Goal: Information Seeking & Learning: Learn about a topic

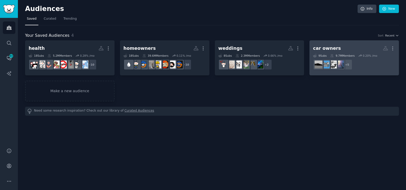
click at [339, 48] on h2 "car owners More" at bounding box center [354, 48] width 82 height 9
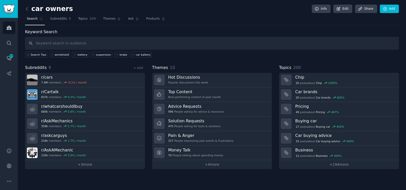
click at [130, 42] on input "text" at bounding box center [212, 43] width 374 height 13
click at [55, 53] on div "windshield" at bounding box center [62, 55] width 14 height 4
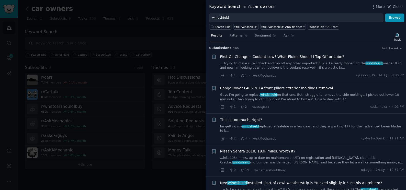
click at [233, 120] on span "This is too much, right?" at bounding box center [241, 119] width 42 height 5
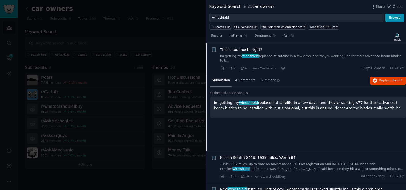
scroll to position [71, 0]
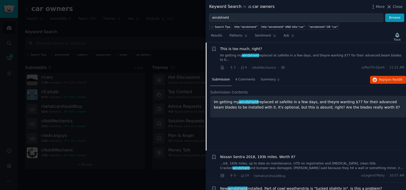
click at [303, 103] on p "Im getting my windshield replaced at safelite in a few days, and theyre wanting…" at bounding box center [308, 104] width 189 height 11
click at [381, 76] on button "Reply on Reddit" at bounding box center [388, 80] width 36 height 8
click at [261, 163] on link "...ink. 193k miles, up to date on maintenance. UTD on registration and [MEDICAL…" at bounding box center [312, 166] width 184 height 9
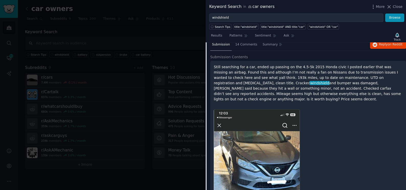
scroll to position [145, 0]
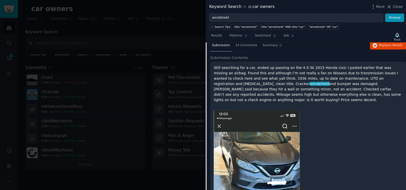
scroll to position [121, 0]
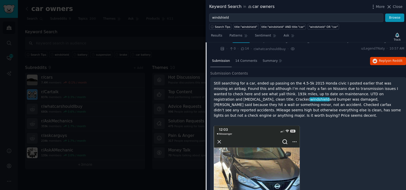
click at [326, 101] on p "Still searching for a car, ended up passing on the 4.5-5k 2015 Honda civic I po…" at bounding box center [308, 100] width 189 height 38
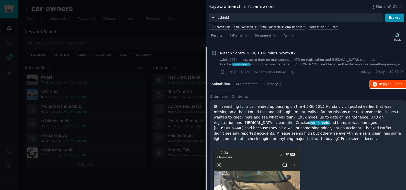
click at [377, 80] on button "Reply on Reddit" at bounding box center [388, 84] width 36 height 8
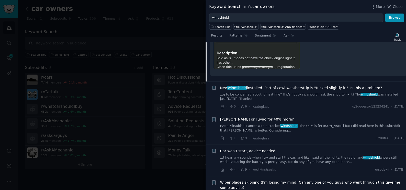
scroll to position [377, 0]
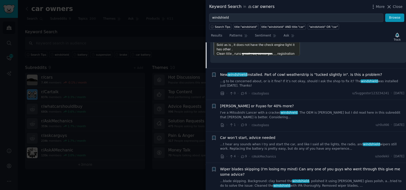
click at [253, 79] on link "...g to be concerned about, or is it fine? If it’s not okay, should I ask the s…" at bounding box center [312, 83] width 184 height 9
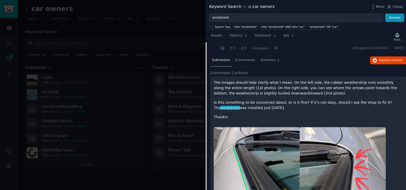
scroll to position [153, 0]
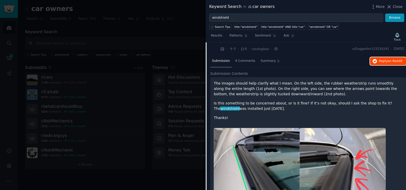
click at [386, 59] on span "Reply on Reddit" at bounding box center [391, 61] width 24 height 5
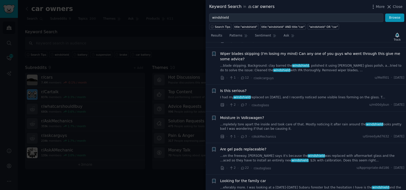
scroll to position [432, 0]
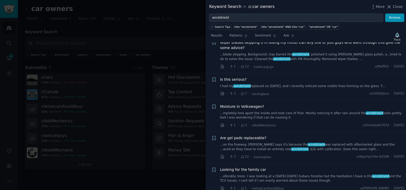
click at [269, 84] on link "I had my windshield replaced on [DATE], and I recently noticed some visible lin…" at bounding box center [312, 86] width 184 height 5
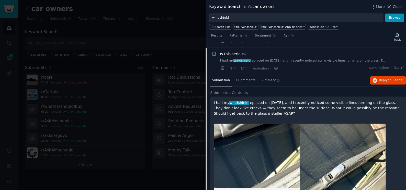
scroll to position [261, 0]
click at [388, 78] on span "on Reddit" at bounding box center [395, 80] width 15 height 4
click at [156, 42] on div at bounding box center [203, 95] width 406 height 190
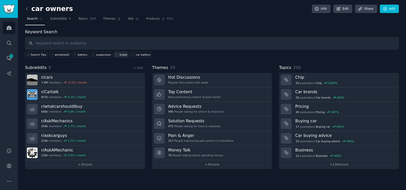
click at [116, 52] on link "brake" at bounding box center [121, 55] width 14 height 6
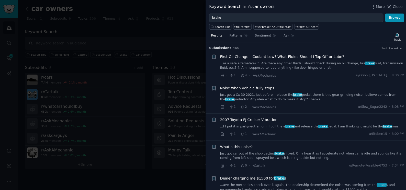
click at [262, 96] on link "Just got a Cx 30 2021. Just before i release the brake pedal, there is this gea…" at bounding box center [312, 97] width 184 height 9
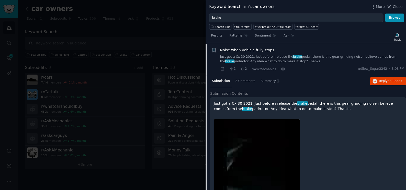
scroll to position [39, 0]
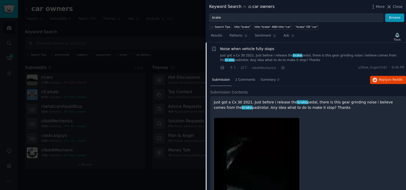
click at [352, 118] on div at bounding box center [308, 170] width 189 height 112
click at [379, 78] on span "Reply on Reddit" at bounding box center [391, 80] width 24 height 5
click at [148, 33] on div at bounding box center [203, 95] width 406 height 190
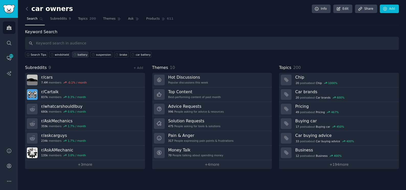
click at [77, 55] on div "battery" at bounding box center [82, 55] width 10 height 4
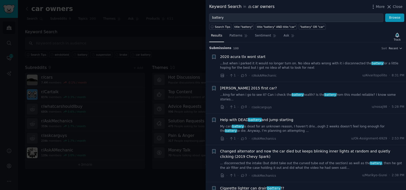
click at [265, 63] on link "...but when i parked it it would no longer turn on. No idea whats wrong with it…" at bounding box center [312, 65] width 184 height 9
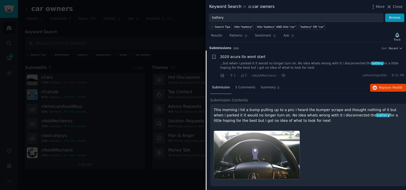
scroll to position [8, 0]
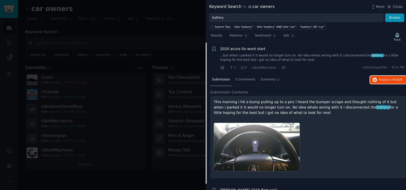
click at [382, 79] on span "Reply on Reddit" at bounding box center [391, 80] width 24 height 5
click at [139, 35] on div at bounding box center [203, 95] width 406 height 190
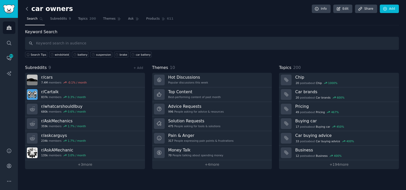
click at [29, 9] on icon at bounding box center [26, 8] width 5 height 5
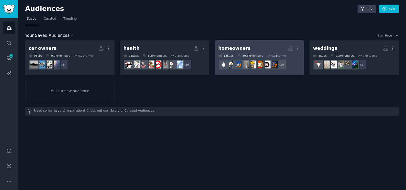
click at [253, 44] on h2 "homeowners Custom Audience More" at bounding box center [259, 48] width 82 height 9
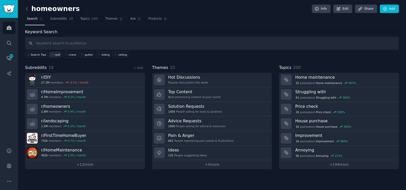
click at [55, 53] on div "roof" at bounding box center [57, 55] width 5 height 4
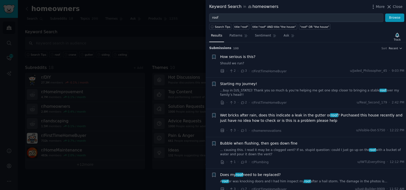
click at [234, 113] on span "Wet bricks after rain, does this indicate a leak in the gutter or roof ? Purcha…" at bounding box center [312, 118] width 184 height 11
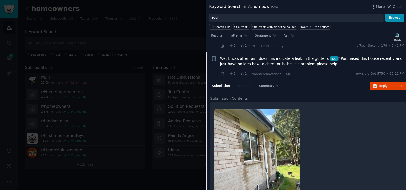
scroll to position [62, 0]
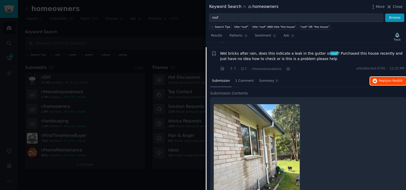
click at [380, 79] on span "Reply on Reddit" at bounding box center [391, 81] width 24 height 5
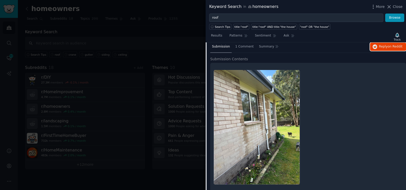
scroll to position [178, 0]
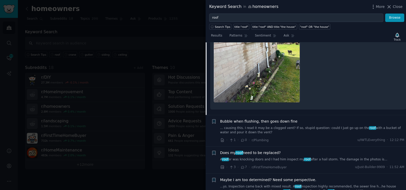
click at [257, 150] on span "Does my roof need to be replaced?" at bounding box center [250, 152] width 61 height 5
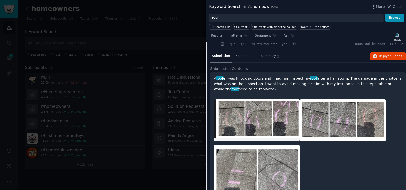
scroll to position [145, 0]
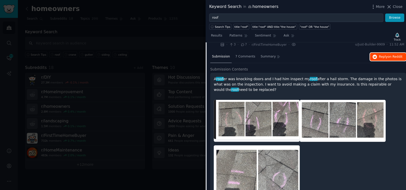
click at [376, 54] on button "Reply on Reddit" at bounding box center [388, 57] width 36 height 8
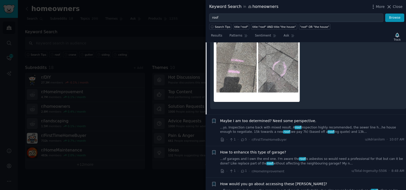
scroll to position [261, 0]
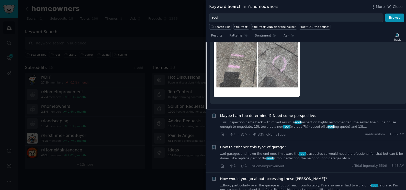
click at [283, 113] on span "Maybe I am too determined? Need some perspective." at bounding box center [268, 115] width 96 height 5
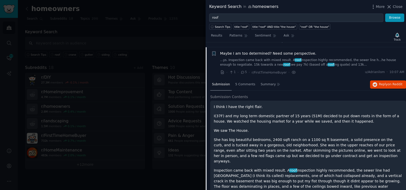
scroll to position [242, 0]
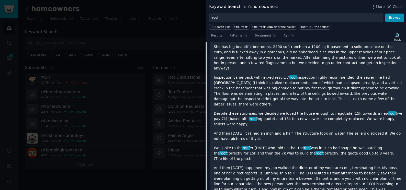
click at [191, 35] on div at bounding box center [203, 95] width 406 height 190
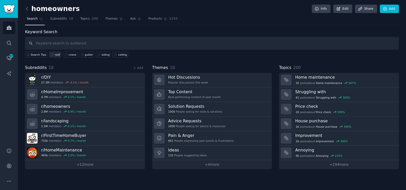
click at [55, 55] on div "roof" at bounding box center [57, 55] width 5 height 4
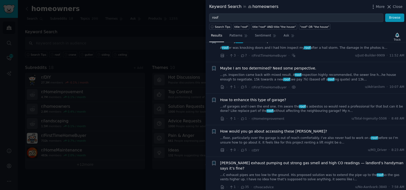
scroll to position [139, 0]
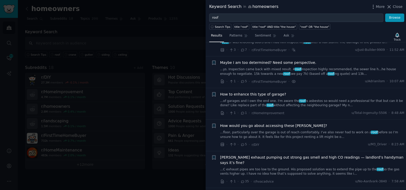
click at [295, 123] on span "How would you go about accessing these [PERSON_NAME]?" at bounding box center [273, 125] width 107 height 5
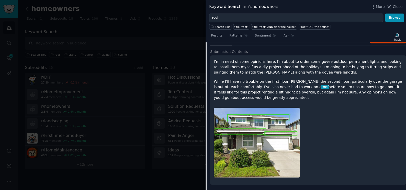
scroll to position [235, 0]
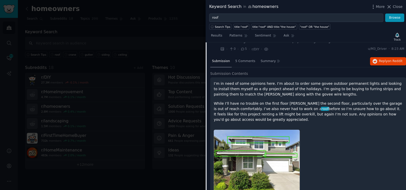
click at [338, 130] on div at bounding box center [308, 164] width 189 height 77
click at [383, 59] on span "Reply on Reddit" at bounding box center [391, 61] width 24 height 5
click at [189, 30] on div at bounding box center [203, 95] width 406 height 190
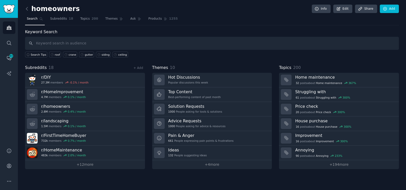
click at [98, 57] on div "Keyword Search Search Tips roof crane gutter siding ceiling Subreddits 18 + Add…" at bounding box center [212, 99] width 374 height 140
click at [102, 55] on div "siding" at bounding box center [106, 55] width 8 height 4
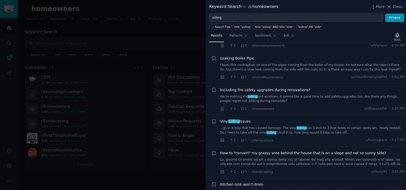
scroll to position [255, 0]
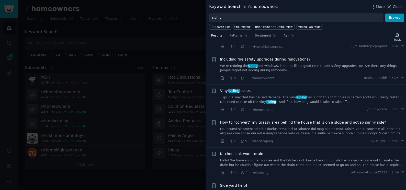
click at [243, 95] on link "...gs in a way that has caused damage. The vinyl siding has 3 inch to 2 foot ho…" at bounding box center [312, 99] width 184 height 9
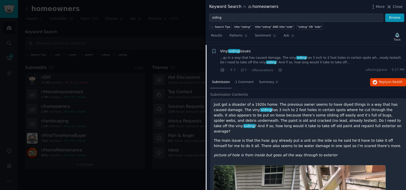
scroll to position [297, 0]
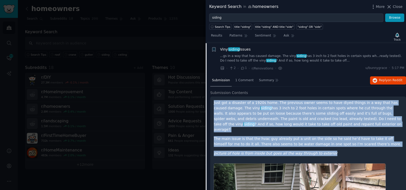
drag, startPoint x: 213, startPoint y: 101, endPoint x: 364, endPoint y: 143, distance: 157.0
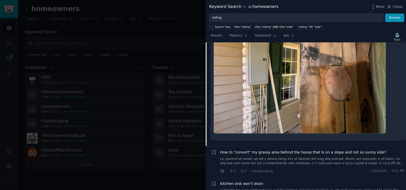
scroll to position [669, 0]
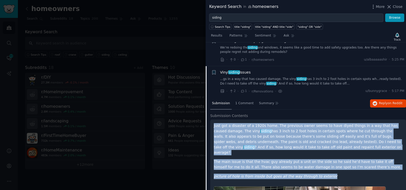
click at [385, 83] on link "...gs in a way that has caused damage. The vinyl siding has 3 inch to 2 foot ho…" at bounding box center [312, 81] width 184 height 9
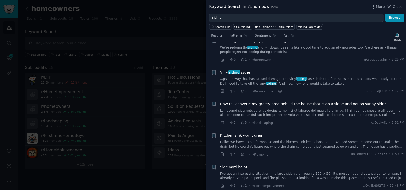
scroll to position [297, 0]
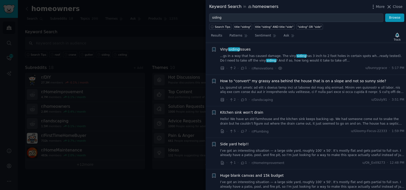
click at [350, 57] on link "...gs in a way that has caused damage. The vinyl siding has 3 inch to 2 foot ho…" at bounding box center [312, 58] width 184 height 9
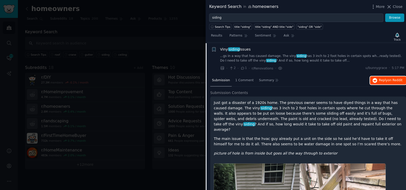
click at [388, 81] on span "on Reddit" at bounding box center [395, 81] width 15 height 4
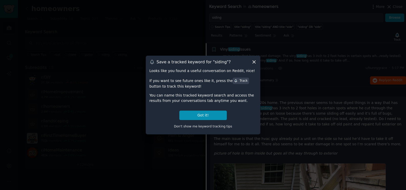
click at [185, 26] on div at bounding box center [203, 95] width 406 height 190
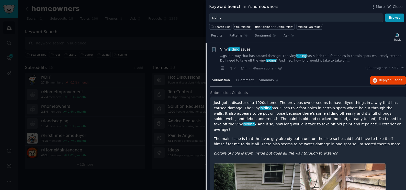
click at [179, 41] on div at bounding box center [203, 95] width 406 height 190
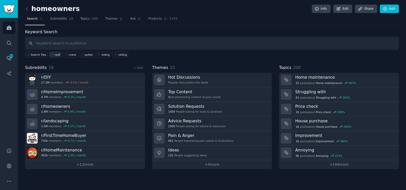
click at [53, 56] on link "roof" at bounding box center [55, 55] width 12 height 6
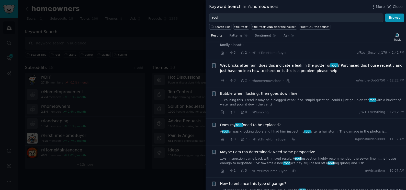
scroll to position [116, 0]
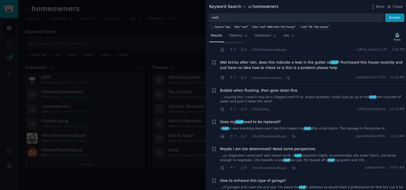
click at [250, 119] on span "Does my roof need to be replaced?" at bounding box center [250, 121] width 61 height 5
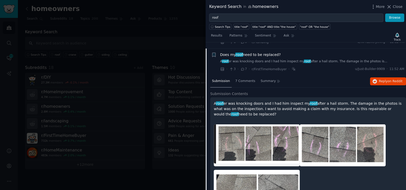
scroll to position [185, 0]
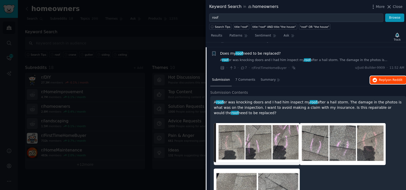
click at [379, 78] on span "Reply on Reddit" at bounding box center [391, 80] width 24 height 5
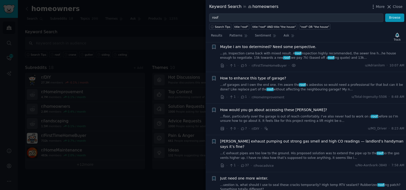
scroll to position [394, 0]
click at [255, 114] on link "...floor, particularly over the garage is out of reach comfortably. I’ve also n…" at bounding box center [312, 118] width 184 height 9
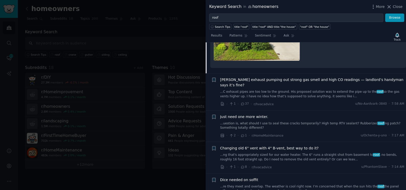
scroll to position [437, 0]
click at [304, 121] on link "...uestion is, what should I use to seal these cracks temporarily? High temp RT…" at bounding box center [312, 125] width 184 height 9
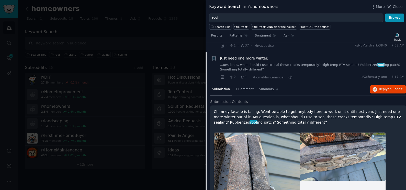
scroll to position [338, 0]
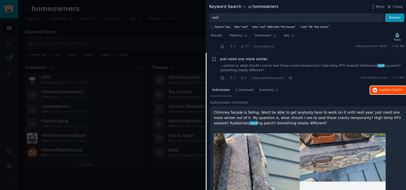
click at [380, 88] on span "Reply on Reddit" at bounding box center [391, 90] width 24 height 5
click at [170, 32] on div at bounding box center [203, 95] width 406 height 190
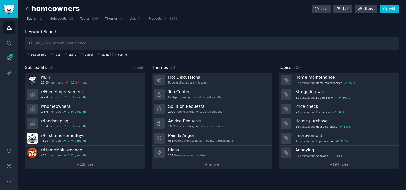
click at [28, 10] on icon at bounding box center [26, 8] width 5 height 5
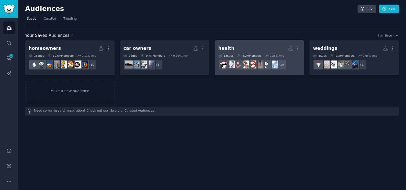
click at [246, 41] on link "health More 18 Sub s 5.2M Members 0.28 % /mo + 10" at bounding box center [260, 57] width 90 height 35
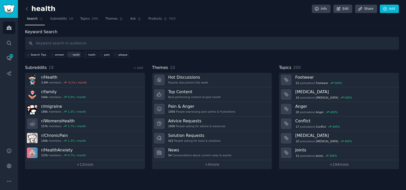
click at [73, 53] on div "teeth" at bounding box center [76, 55] width 7 height 4
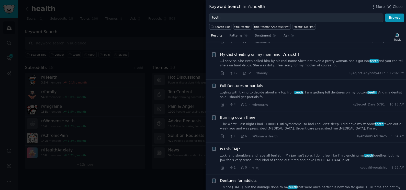
scroll to position [70, 0]
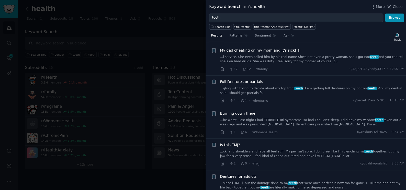
click at [264, 153] on link "...ck, and shoulders and face all feel stiff. My jaw isn't sore, I don't feel l…" at bounding box center [312, 154] width 184 height 9
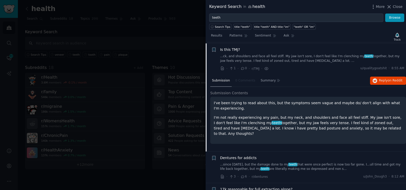
scroll to position [165, 0]
click at [377, 76] on button "Reply on Reddit" at bounding box center [388, 80] width 36 height 8
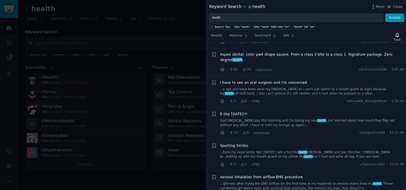
scroll to position [375, 0]
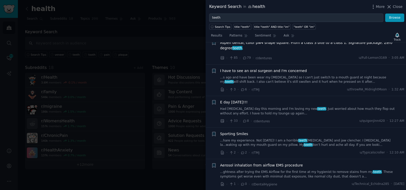
click at [231, 139] on link "...hare my experience. Not [DATE]! I am a horrible teeth [MEDICAL_DATA] and jaw…" at bounding box center [312, 143] width 184 height 9
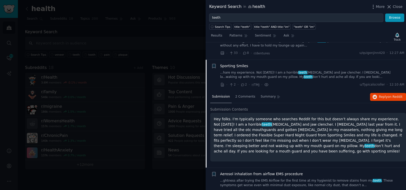
scroll to position [377, 0]
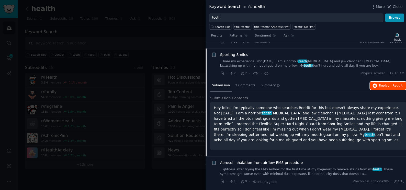
click at [388, 84] on span "on Reddit" at bounding box center [395, 86] width 15 height 4
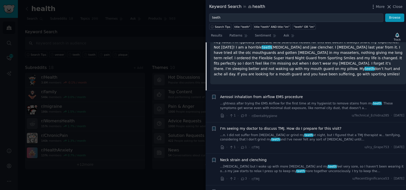
scroll to position [447, 0]
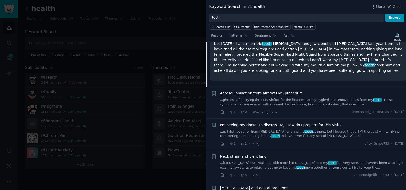
click at [266, 161] on link "...[MEDICAL_DATA] but I wake up with more [MEDICAL_DATA] and my teeth feel very…" at bounding box center [312, 165] width 184 height 9
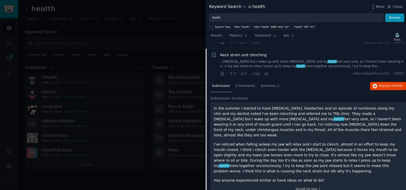
scroll to position [472, 0]
click at [384, 84] on span "Reply on Reddit" at bounding box center [391, 86] width 24 height 5
click at [179, 34] on div at bounding box center [203, 95] width 406 height 190
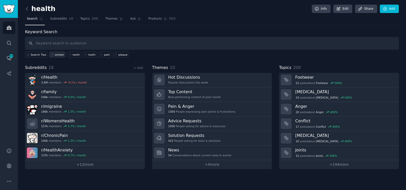
click at [57, 55] on div "veneer" at bounding box center [59, 55] width 9 height 4
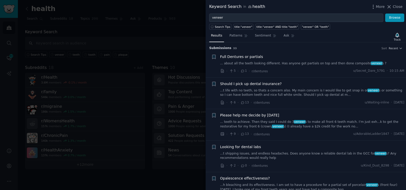
click at [259, 64] on link "... about all the teeth looking different. Has anyone got partials on top and t…" at bounding box center [312, 63] width 184 height 5
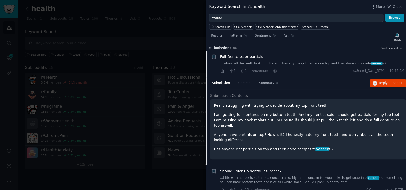
scroll to position [8, 0]
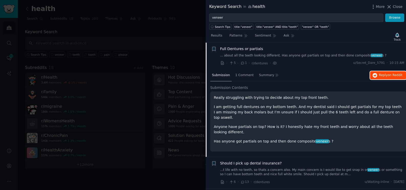
click at [377, 74] on button "Reply on Reddit" at bounding box center [388, 75] width 36 height 8
click at [118, 47] on div at bounding box center [203, 95] width 406 height 190
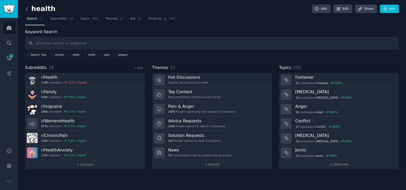
click at [28, 8] on icon at bounding box center [26, 8] width 5 height 5
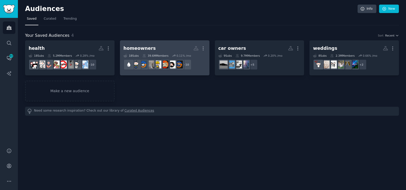
click at [155, 48] on h2 "homeowners More" at bounding box center [165, 48] width 82 height 9
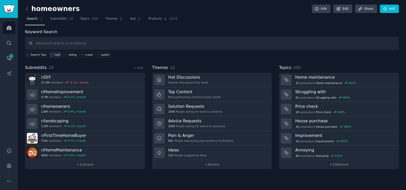
click at [55, 53] on div "roof" at bounding box center [57, 55] width 5 height 4
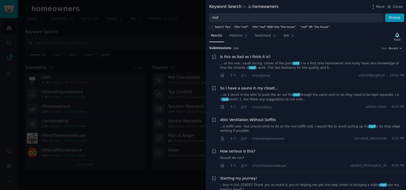
click at [252, 64] on link "... of the rear, south facing, corner of the patio roof . I’m a first time home…" at bounding box center [312, 65] width 184 height 9
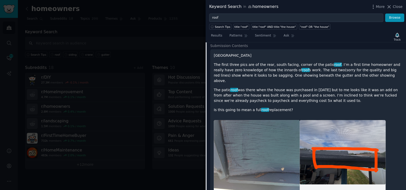
scroll to position [8, 0]
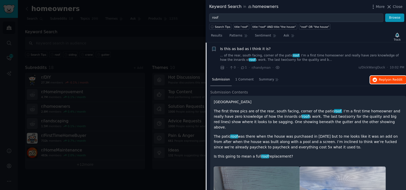
click at [385, 79] on span "Reply on Reddit" at bounding box center [391, 80] width 24 height 5
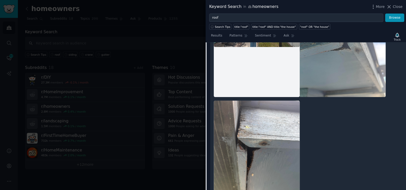
scroll to position [473, 0]
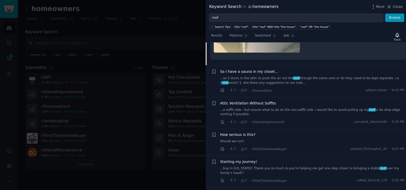
click at [110, 38] on div at bounding box center [203, 95] width 406 height 190
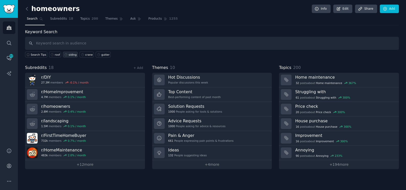
click at [65, 55] on link "siding" at bounding box center [70, 55] width 15 height 6
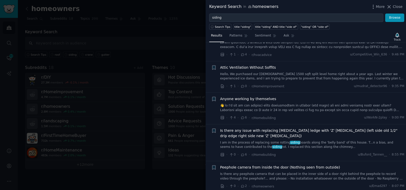
scroll to position [116, 0]
click at [157, 31] on div at bounding box center [203, 95] width 406 height 190
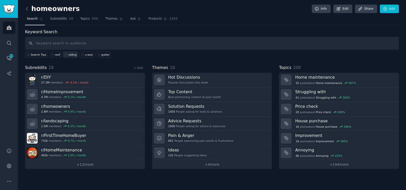
click at [69, 54] on div "siding" at bounding box center [73, 55] width 8 height 4
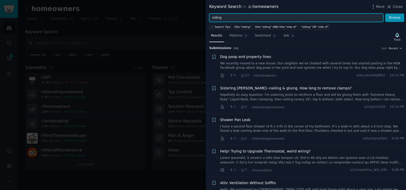
drag, startPoint x: 229, startPoint y: 18, endPoint x: 175, endPoint y: 22, distance: 54.6
click at [175, 22] on div "Keyword Search in homeowners More Close siding Browse Search Tips title:"siding…" at bounding box center [203, 95] width 406 height 190
type input "gutters"
click at [385, 14] on button "Browse" at bounding box center [394, 18] width 19 height 9
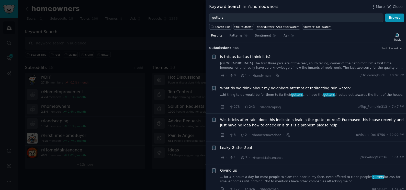
click at [239, 87] on span "What do we think about my neighbors attempt at redirecting rain water?" at bounding box center [285, 88] width 131 height 5
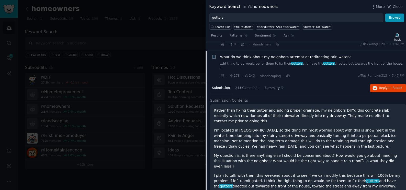
scroll to position [39, 0]
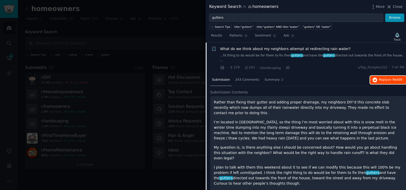
click at [383, 78] on span "Reply on Reddit" at bounding box center [391, 80] width 24 height 5
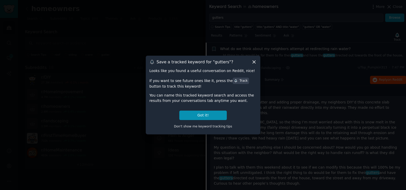
click at [251, 64] on icon at bounding box center [253, 61] width 5 height 5
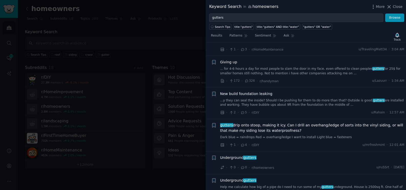
scroll to position [481, 0]
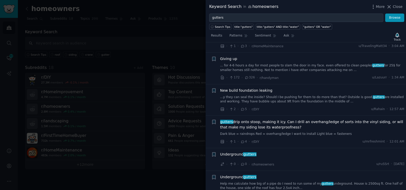
click at [264, 119] on span "gutters drip onto stoop, making it icy. Can I drill an overhang/ledge of sorts …" at bounding box center [312, 124] width 184 height 11
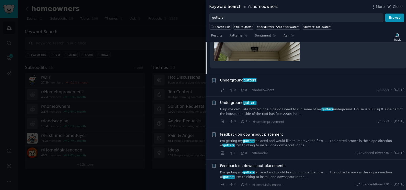
scroll to position [180, 0]
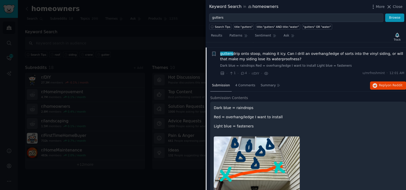
click at [264, 115] on p "Red = overhang/ledge I want to install" at bounding box center [308, 117] width 189 height 5
click at [240, 83] on span "4 Comments" at bounding box center [245, 85] width 20 height 5
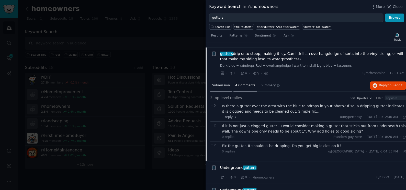
click at [222, 83] on span "Submission" at bounding box center [221, 85] width 18 height 5
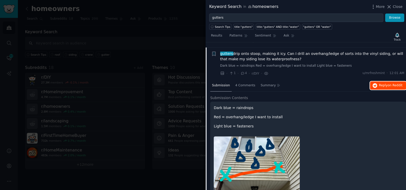
click at [388, 84] on span "on Reddit" at bounding box center [395, 86] width 15 height 4
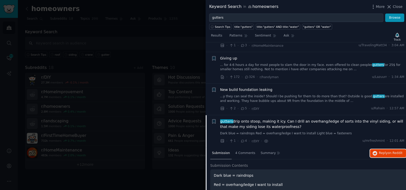
scroll to position [0, 0]
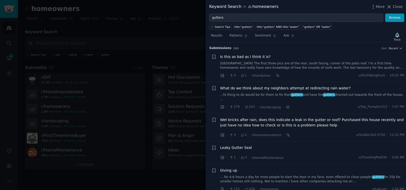
click at [244, 145] on span "Leaky Gutter Seal" at bounding box center [236, 147] width 32 height 5
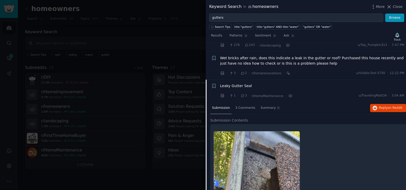
scroll to position [95, 0]
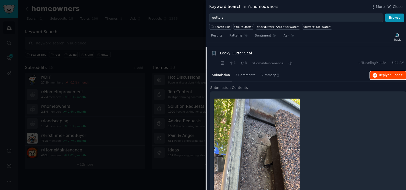
click at [388, 73] on span "on Reddit" at bounding box center [395, 75] width 15 height 4
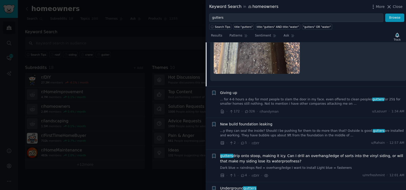
click at [270, 129] on link "...y they can seal the inside? Should I be pushing for them to do more than tha…" at bounding box center [312, 133] width 184 height 9
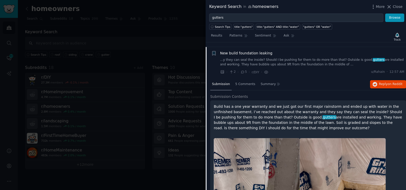
scroll to position [149, 0]
click at [378, 81] on button "Reply on Reddit" at bounding box center [388, 85] width 36 height 8
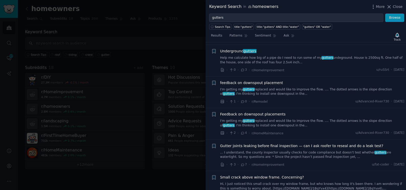
scroll to position [567, 0]
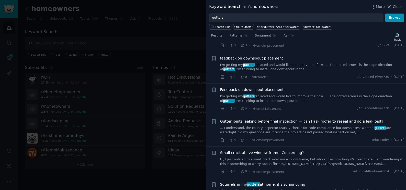
click at [222, 119] on span "Gutter joints leaking before final inspection — can I ask roofer to reseal and …" at bounding box center [301, 121] width 163 height 5
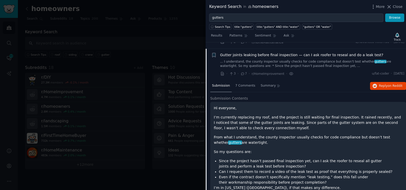
scroll to position [330, 0]
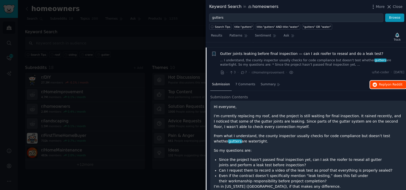
click at [379, 83] on span "Reply on Reddit" at bounding box center [391, 85] width 24 height 5
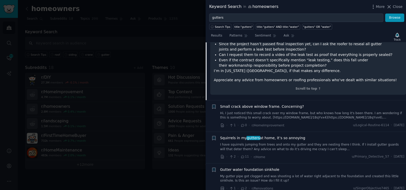
scroll to position [446, 0]
click at [232, 142] on link "I have squirrels jumping from trees and onto my gutter and they are nesting the…" at bounding box center [312, 146] width 184 height 9
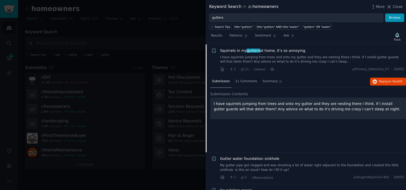
scroll to position [393, 0]
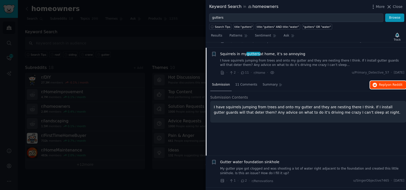
click at [389, 81] on button "Reply on Reddit" at bounding box center [388, 85] width 36 height 8
click at [149, 41] on div at bounding box center [203, 95] width 406 height 190
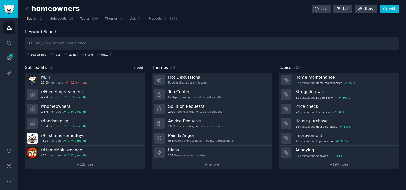
click at [138, 66] on link "+ Add" at bounding box center [138, 68] width 10 height 4
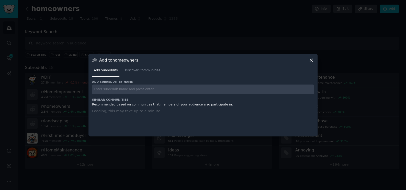
click at [105, 92] on input "text" at bounding box center [203, 90] width 222 height 10
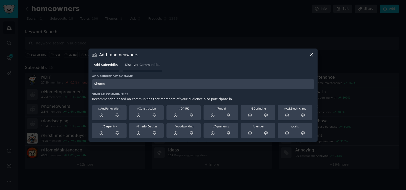
type input "r/home"
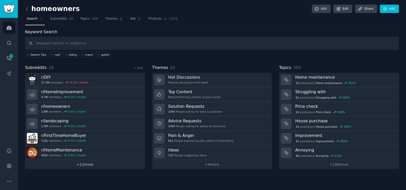
click at [83, 162] on link "+ 12 more" at bounding box center [85, 164] width 120 height 9
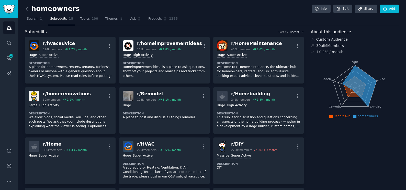
click at [57, 18] on span "Subreddits" at bounding box center [58, 19] width 17 height 5
click at [29, 11] on link at bounding box center [28, 9] width 6 height 8
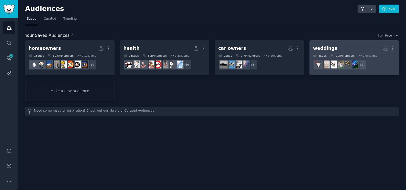
click at [333, 44] on h2 "weddings More" at bounding box center [354, 48] width 82 height 9
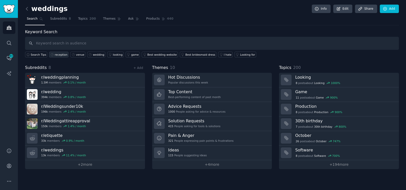
click at [58, 55] on div "reception" at bounding box center [61, 55] width 13 height 4
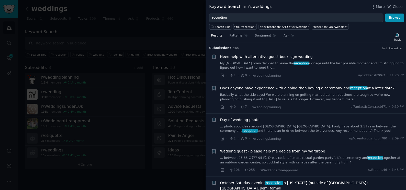
click at [294, 100] on link "Basically what the title says! We were planning on getting married earlier, but…" at bounding box center [312, 97] width 184 height 9
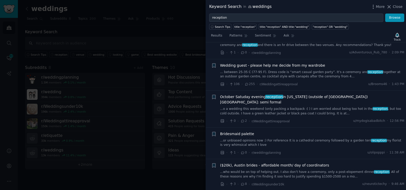
scroll to position [225, 0]
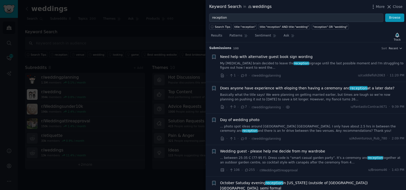
click at [138, 29] on div at bounding box center [203, 95] width 406 height 190
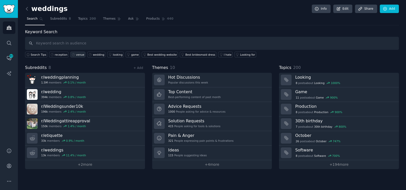
click at [73, 52] on link "venue" at bounding box center [77, 55] width 15 height 6
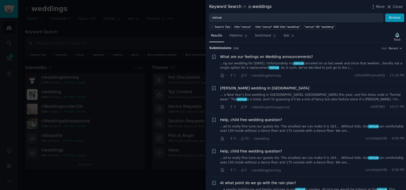
click at [238, 64] on link "...ng our wedding for [DATE]. Unfortunately my venue canceled on us last week a…" at bounding box center [312, 65] width 184 height 9
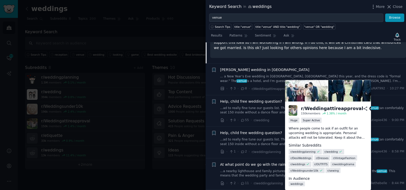
scroll to position [101, 0]
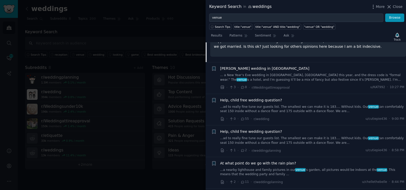
click at [245, 73] on link "... a New Year’s Eve wedding in [GEOGRAPHIC_DATA], [GEOGRAPHIC_DATA] this year,…" at bounding box center [312, 77] width 184 height 9
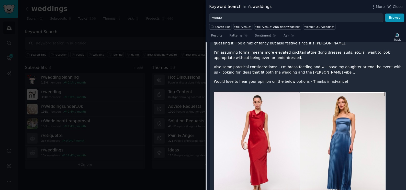
scroll to position [109, 0]
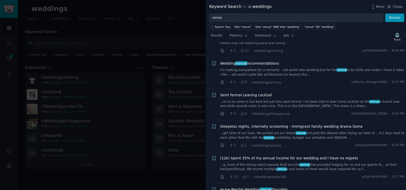
scroll to position [255, 0]
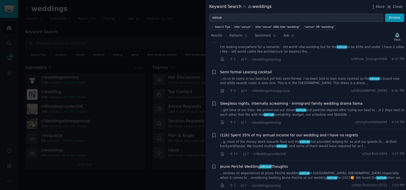
click at [276, 140] on link "...g, most of the money went towards food and the venue that provided lodging f…" at bounding box center [312, 144] width 184 height 9
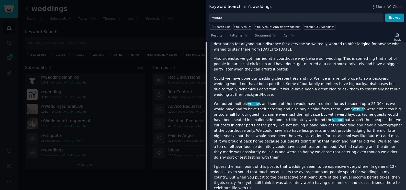
scroll to position [376, 0]
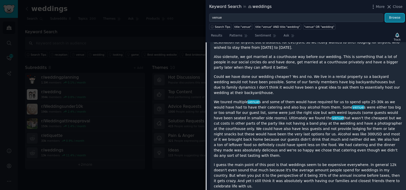
click at [390, 18] on button "Browse" at bounding box center [394, 18] width 19 height 9
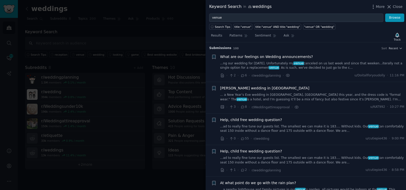
click at [290, 130] on link "...ad to really fine tune our guests list. The smallest we can make it is 183….…" at bounding box center [312, 129] width 184 height 9
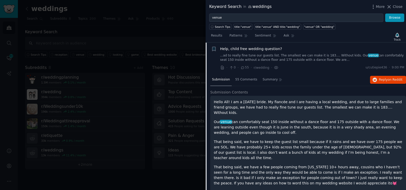
scroll to position [141, 0]
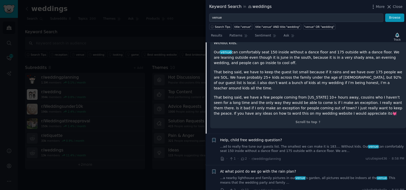
click at [273, 176] on link "...a nearby lighthouse and family pictures in our venue ’s garden, all pictures…" at bounding box center [312, 180] width 184 height 9
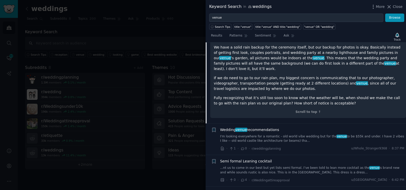
scroll to position [204, 0]
click at [150, 30] on div at bounding box center [203, 95] width 406 height 190
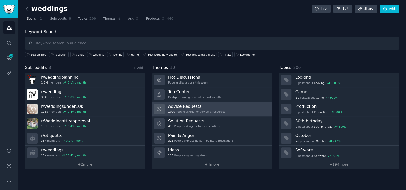
click at [189, 106] on h3 "Advice Requests" at bounding box center [196, 106] width 57 height 5
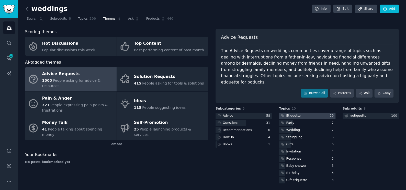
click at [304, 113] on div at bounding box center [307, 116] width 56 height 6
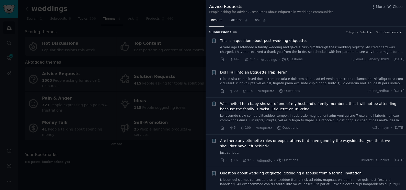
click at [249, 45] on div "This is a question about post-wedding etiquette. A year ago I attended a family…" at bounding box center [312, 46] width 184 height 16
click at [132, 153] on div at bounding box center [203, 95] width 406 height 190
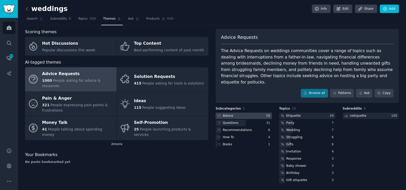
click at [236, 113] on div at bounding box center [244, 116] width 56 height 6
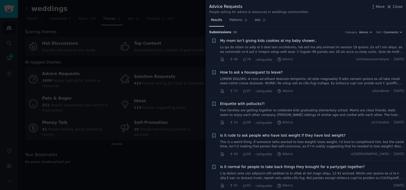
click at [141, 139] on div at bounding box center [203, 95] width 406 height 190
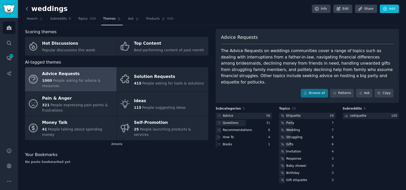
click at [26, 9] on icon at bounding box center [26, 8] width 5 height 5
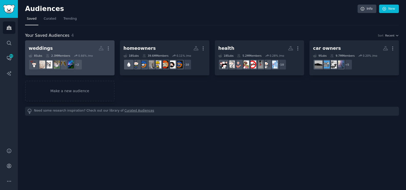
click at [79, 47] on h2 "weddings Custom Audience More" at bounding box center [70, 48] width 82 height 9
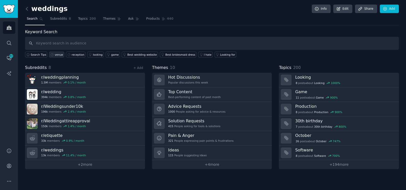
click at [55, 53] on div "venue" at bounding box center [59, 55] width 8 height 4
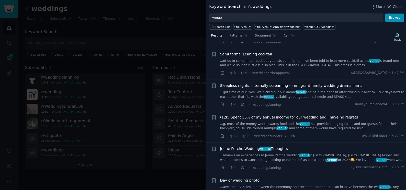
scroll to position [302, 0]
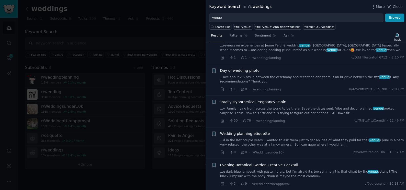
click at [324, 140] on link "...d in the last couple years. I wanted to ask them just to get an idea of what…" at bounding box center [312, 142] width 184 height 9
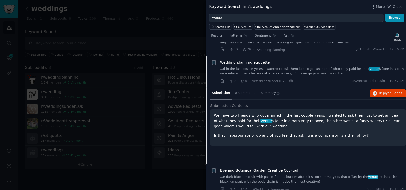
scroll to position [386, 0]
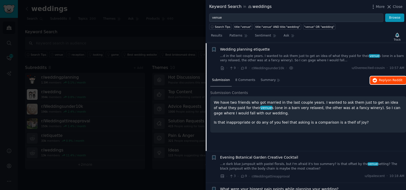
click at [380, 78] on span "Reply on Reddit" at bounding box center [391, 80] width 24 height 5
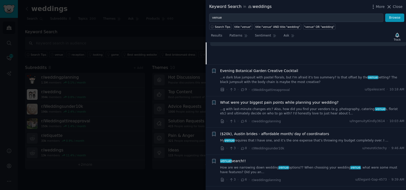
scroll to position [479, 0]
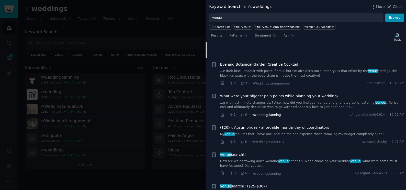
click at [269, 114] on span "r/weddingplanning" at bounding box center [266, 115] width 29 height 4
click at [254, 107] on link "...g with last-minute changes etc? Also, how did you find your vendors (e.g. ph…" at bounding box center [312, 105] width 184 height 9
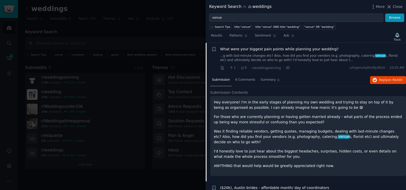
scroll to position [449, 0]
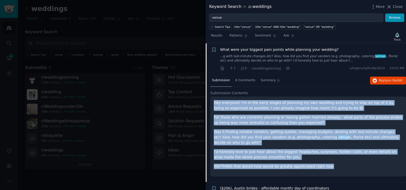
drag, startPoint x: 332, startPoint y: 161, endPoint x: 206, endPoint y: 99, distance: 141.0
click at [206, 99] on div "Submission 6 Comments Summary Reply on Reddit Submission Contents Hey everyone!…" at bounding box center [306, 128] width 200 height 107
copy div "Hey everyone! I'm in the early stages of planning my own wedding and trying to …"
click at [382, 79] on span "Reply on Reddit" at bounding box center [391, 81] width 24 height 5
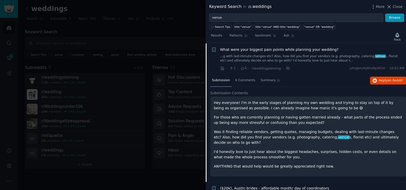
click at [151, 33] on div at bounding box center [203, 95] width 406 height 190
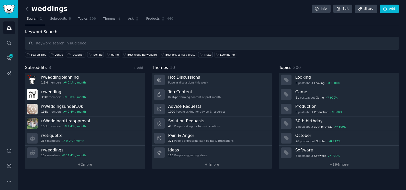
click at [28, 6] on link at bounding box center [28, 9] width 6 height 8
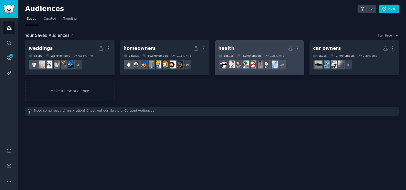
click at [258, 46] on h2 "health More" at bounding box center [259, 48] width 82 height 9
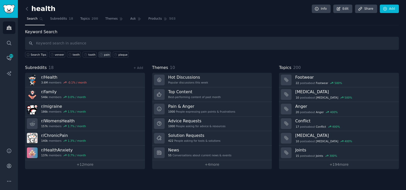
click at [104, 53] on div "pain" at bounding box center [107, 55] width 6 height 4
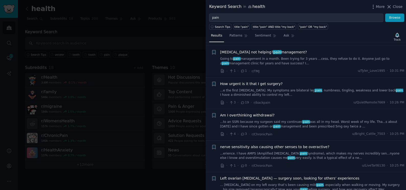
scroll to position [163, 0]
click at [255, 122] on link "...to an SSRI because my surgeon said my continued pain was all in my head. Wor…" at bounding box center [312, 124] width 184 height 9
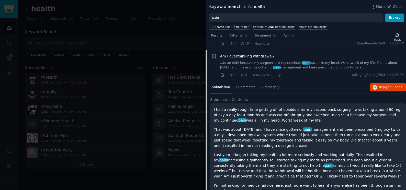
scroll to position [229, 0]
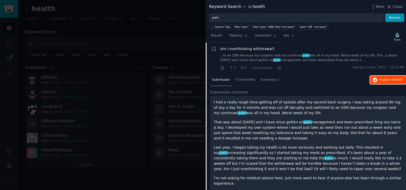
click at [381, 79] on span "Reply on Reddit" at bounding box center [391, 80] width 24 height 5
